Goal: Information Seeking & Learning: Understand process/instructions

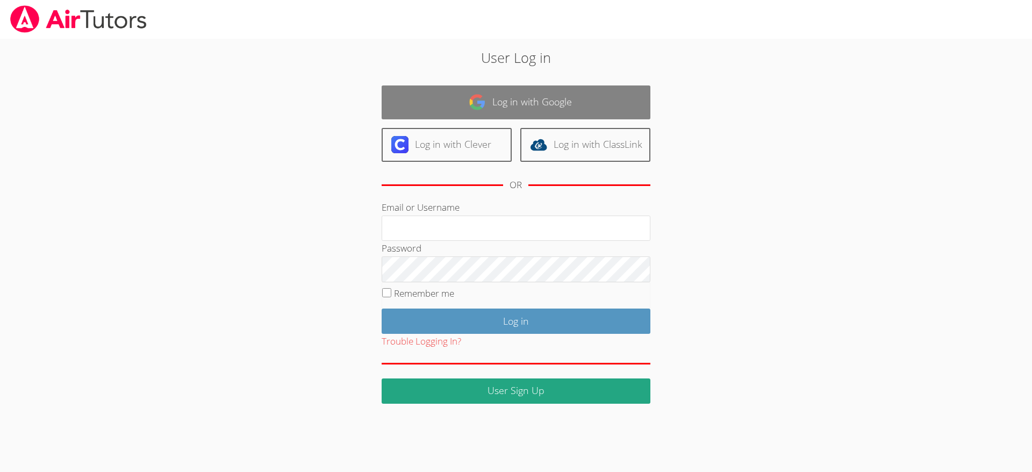
click at [497, 102] on link "Log in with Google" at bounding box center [516, 102] width 269 height 34
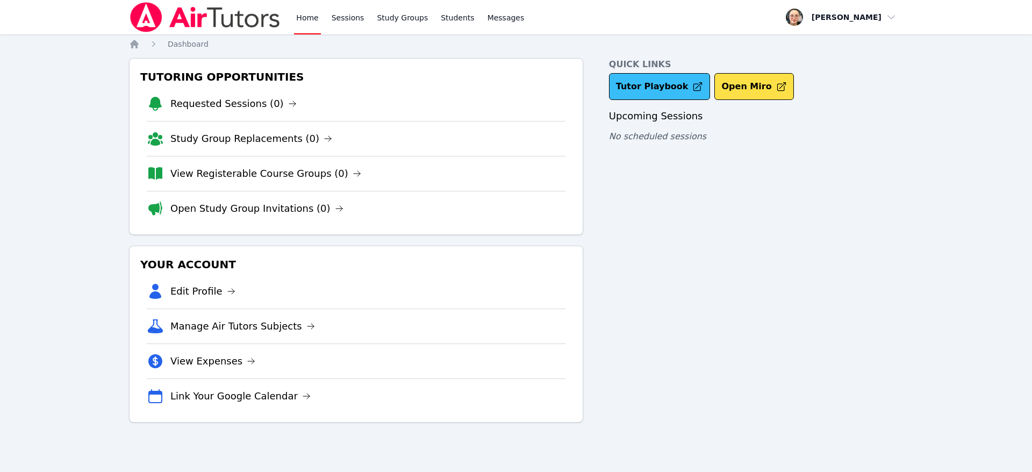
click at [661, 85] on link "Tutor Playbook" at bounding box center [660, 86] width 102 height 27
